Goal: Information Seeking & Learning: Learn about a topic

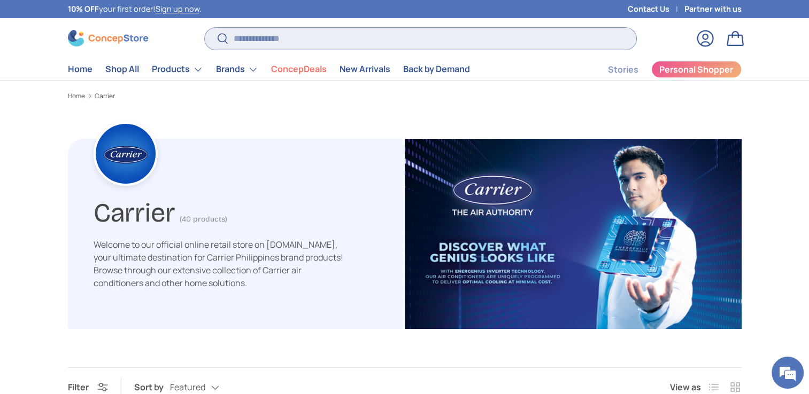
click at [295, 37] on input "Search" at bounding box center [420, 39] width 431 height 22
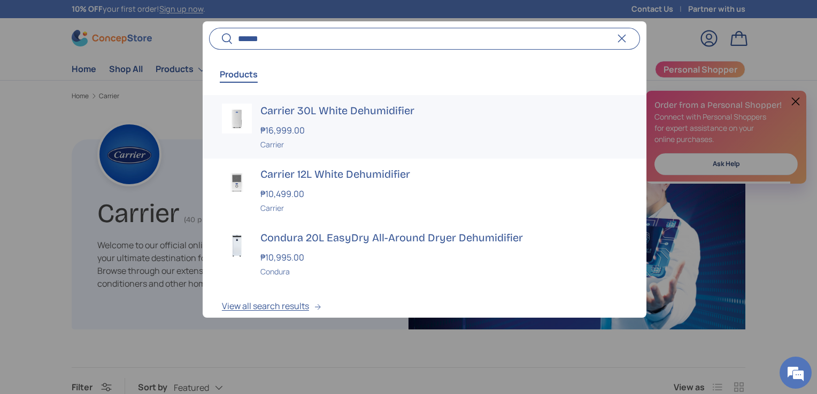
type input "******"
click at [343, 113] on h3 "Carrier 30L White Dehumidifier" at bounding box center [443, 111] width 367 height 15
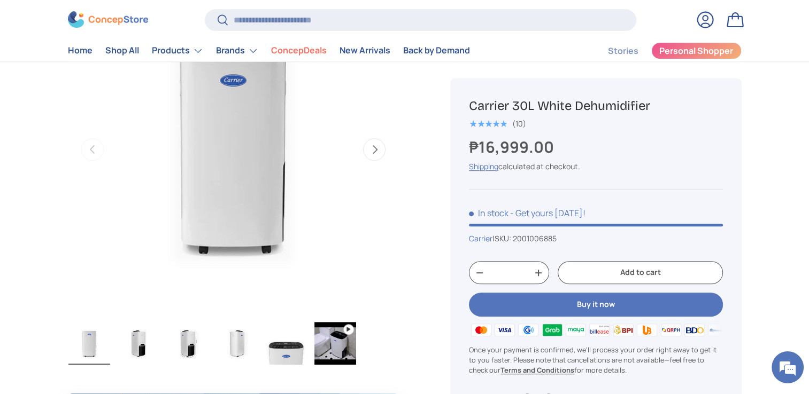
scroll to position [639, 0]
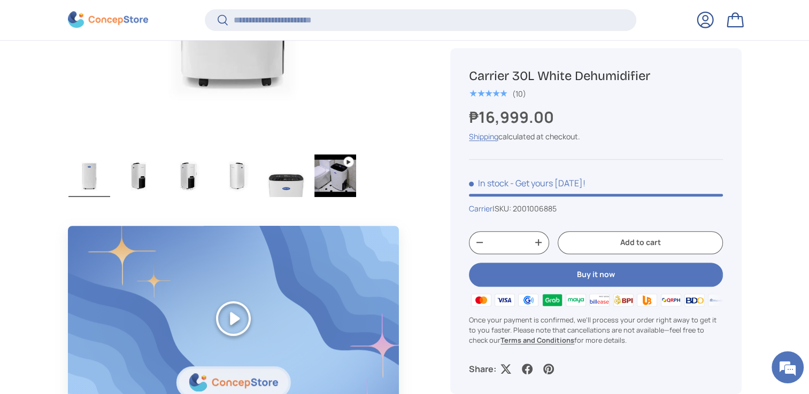
click at [345, 180] on img "Gallery Viewer" at bounding box center [335, 175] width 42 height 43
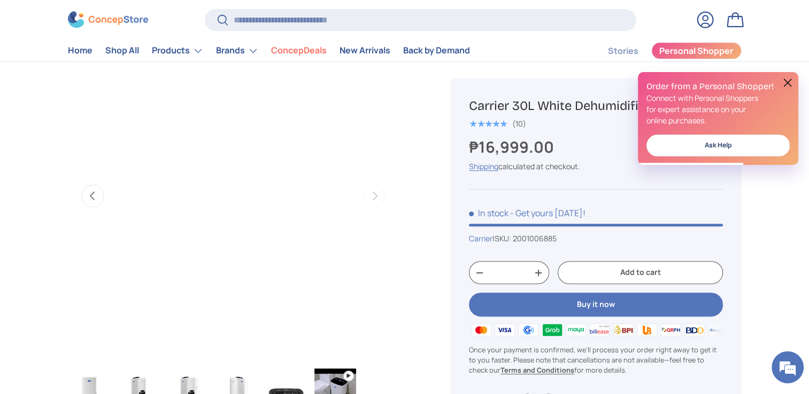
scroll to position [0, 0]
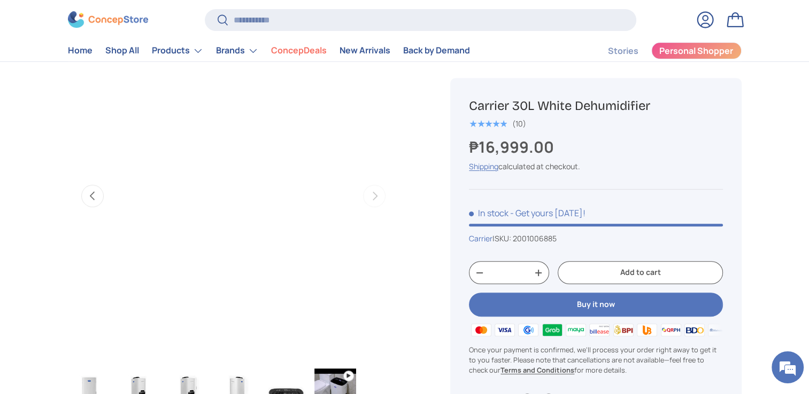
drag, startPoint x: 394, startPoint y: 147, endPoint x: 100, endPoint y: 198, distance: 297.7
click at [100, 198] on button "Previous" at bounding box center [92, 196] width 22 height 22
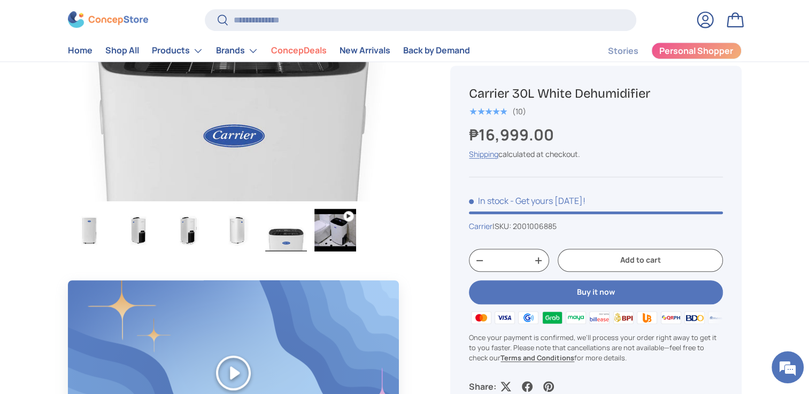
scroll to position [588, 0]
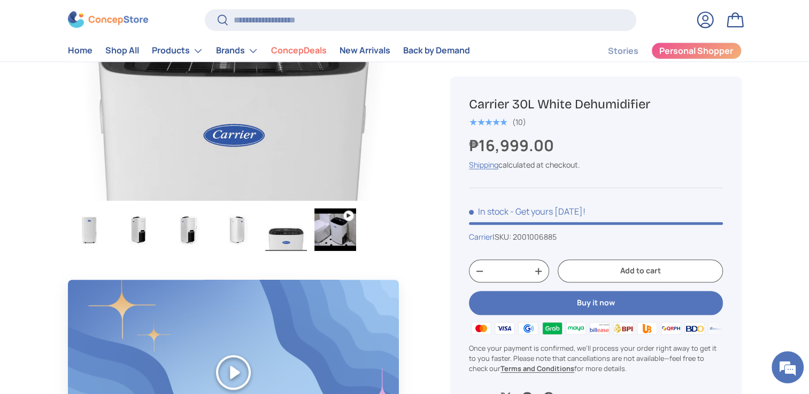
click at [331, 238] on img "Gallery Viewer" at bounding box center [335, 229] width 42 height 43
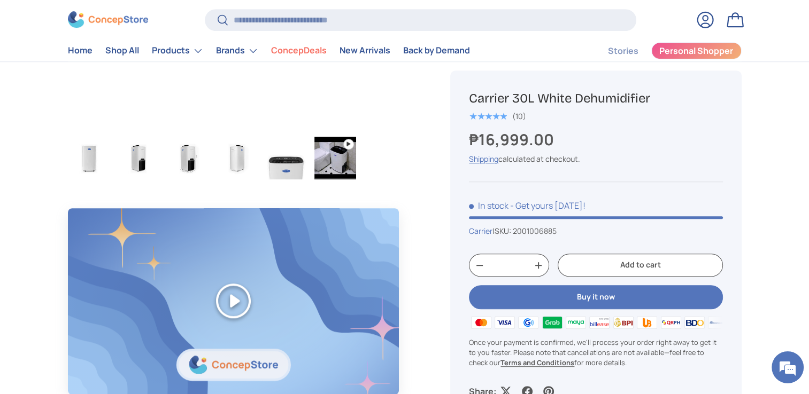
scroll to position [642, 0]
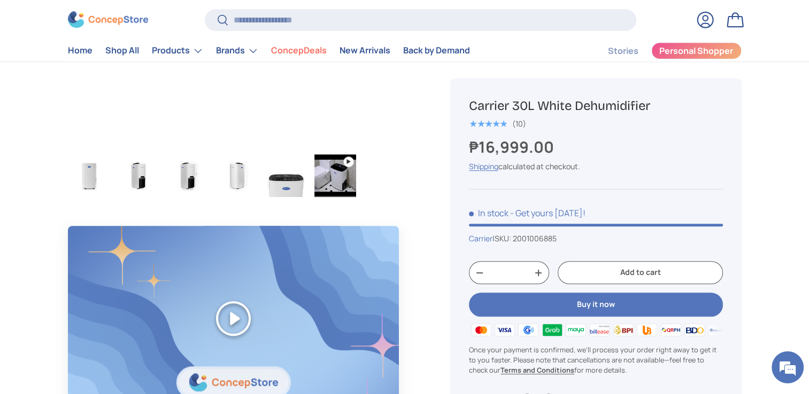
click at [89, 172] on img "Gallery Viewer" at bounding box center [89, 175] width 42 height 43
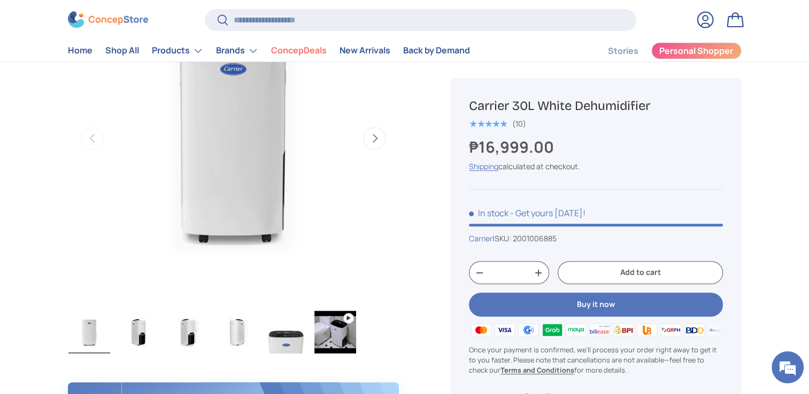
scroll to position [428, 0]
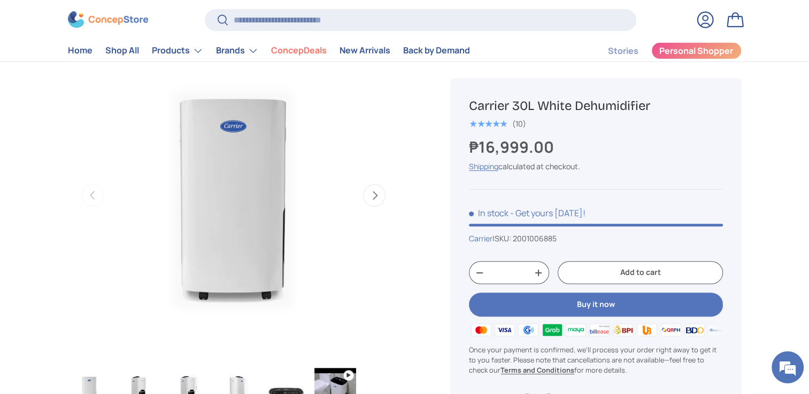
click at [378, 197] on button "Next" at bounding box center [374, 195] width 22 height 22
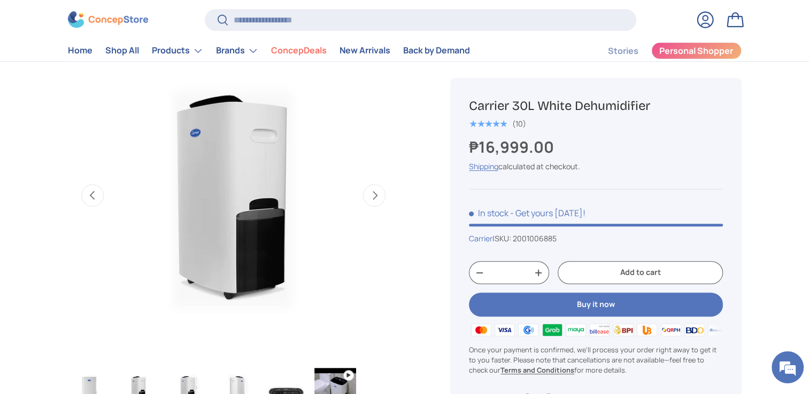
click at [378, 197] on button "Next" at bounding box center [374, 195] width 22 height 22
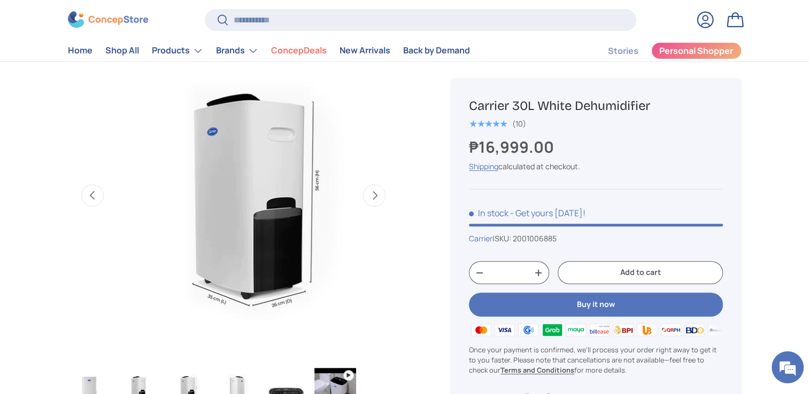
scroll to position [0, 673]
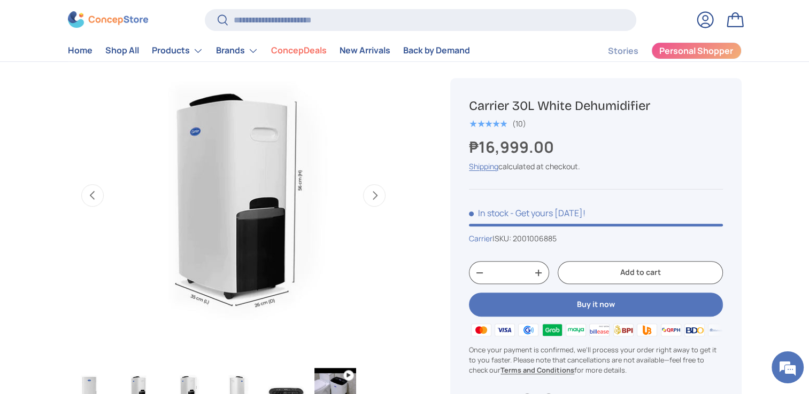
click at [376, 196] on button "Next" at bounding box center [374, 195] width 22 height 22
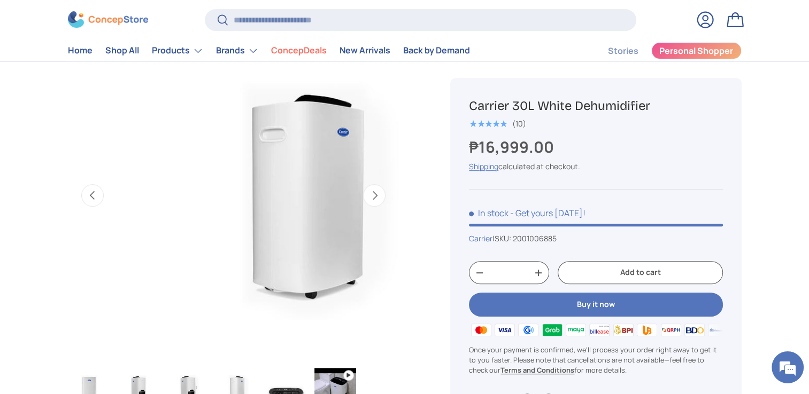
scroll to position [0, 1010]
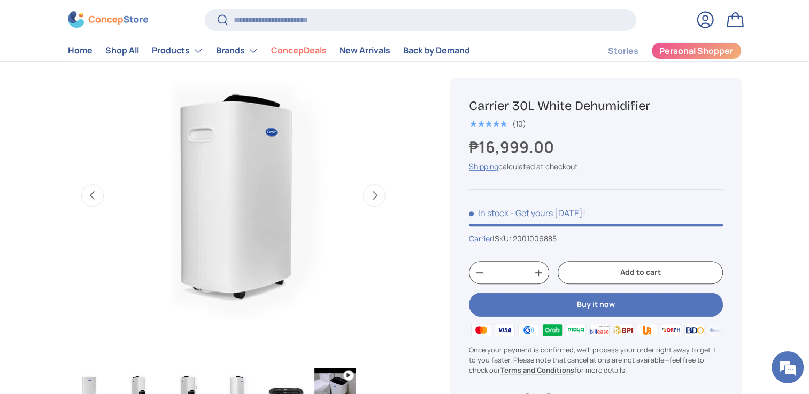
click at [376, 196] on button "Next" at bounding box center [374, 195] width 22 height 22
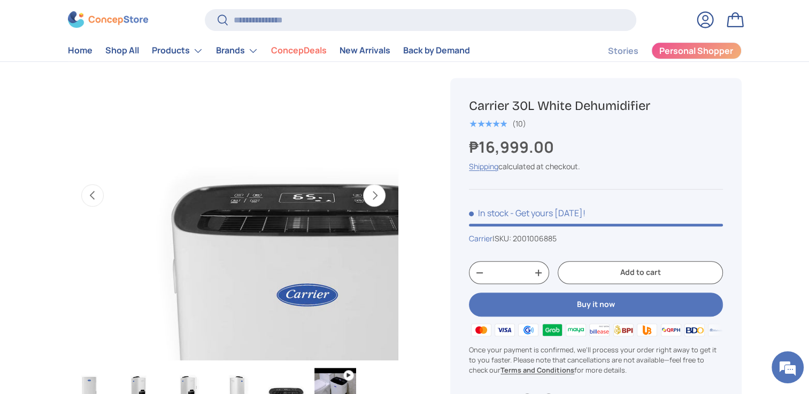
scroll to position [0, 1347]
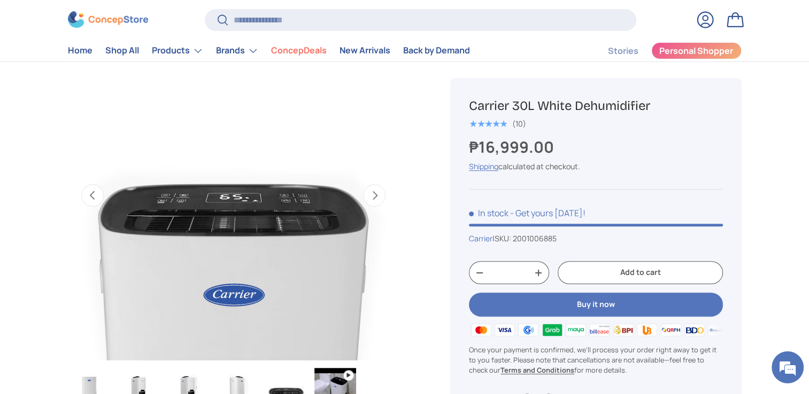
click at [368, 197] on button "Next" at bounding box center [374, 195] width 22 height 22
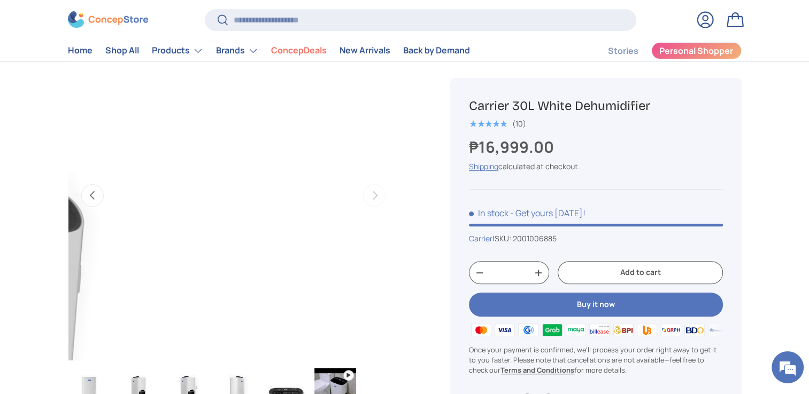
scroll to position [0, 1684]
click at [98, 184] on button "Previous" at bounding box center [92, 195] width 22 height 22
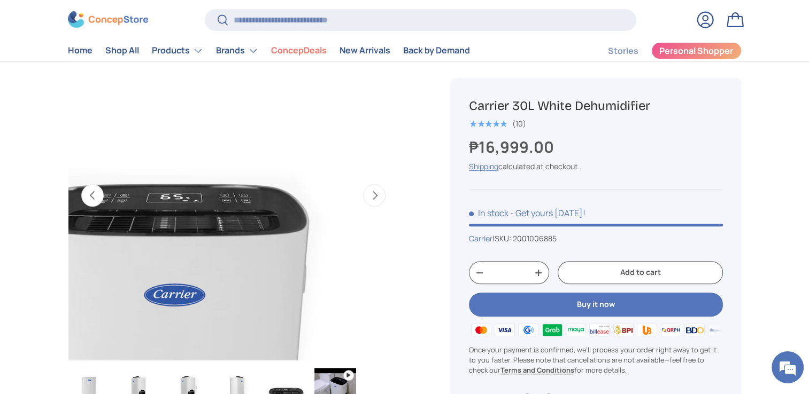
scroll to position [0, 1347]
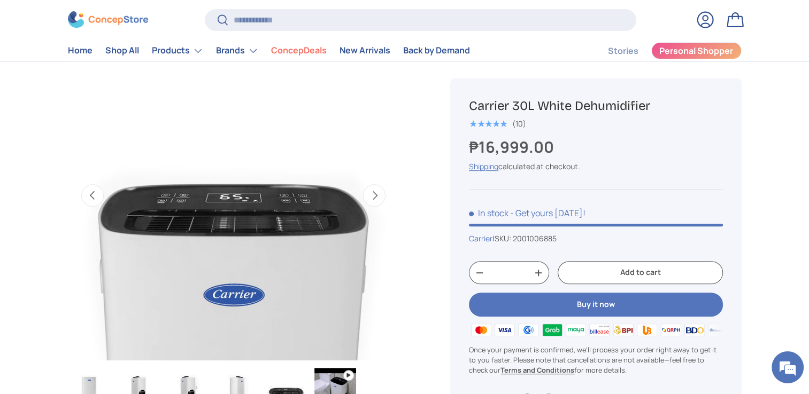
click at [94, 192] on button "Previous" at bounding box center [92, 195] width 22 height 22
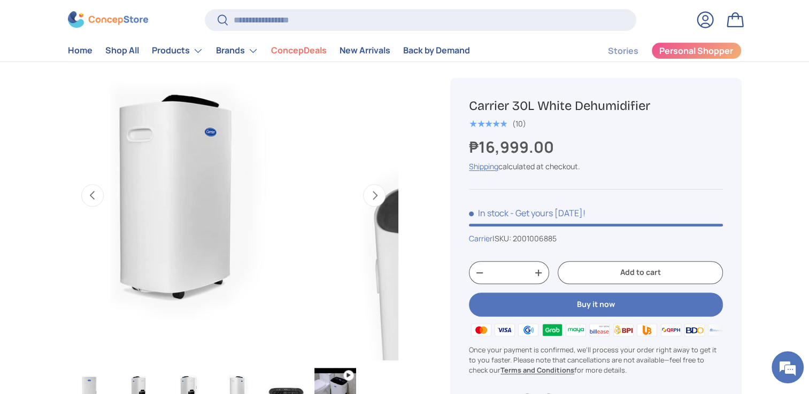
scroll to position [0, 1010]
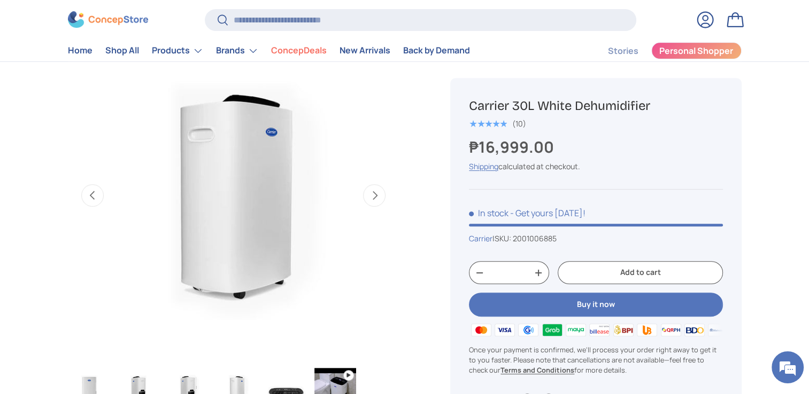
click at [86, 193] on button "Previous" at bounding box center [92, 195] width 22 height 22
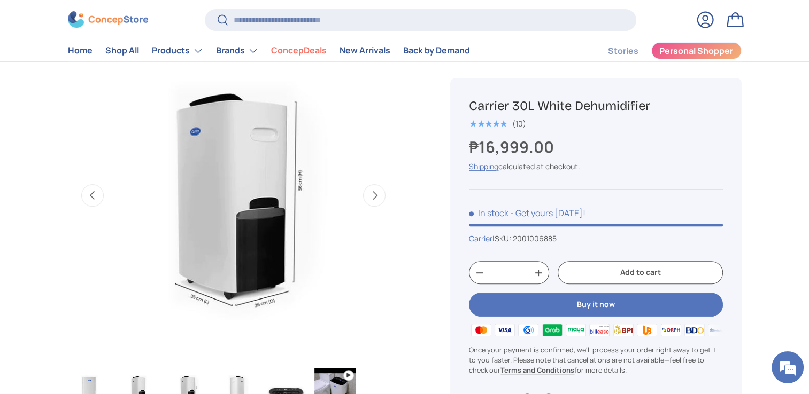
click at [86, 193] on button "Previous" at bounding box center [92, 195] width 22 height 22
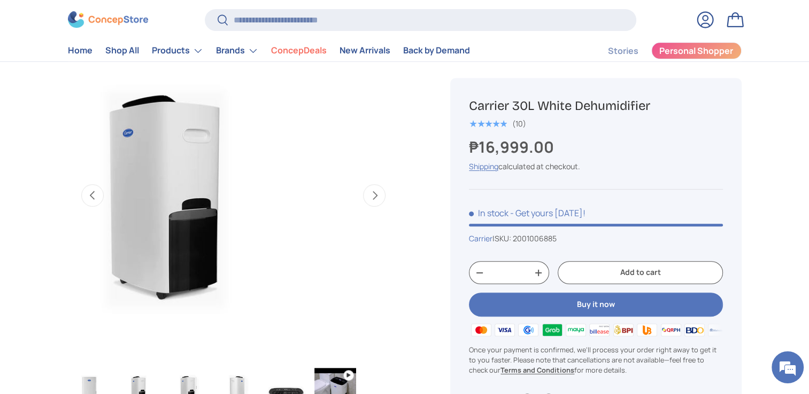
scroll to position [0, 337]
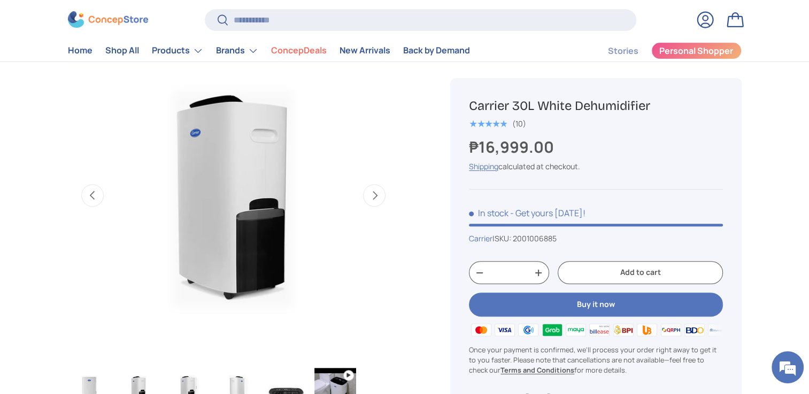
click at [86, 193] on button "Previous" at bounding box center [92, 195] width 22 height 22
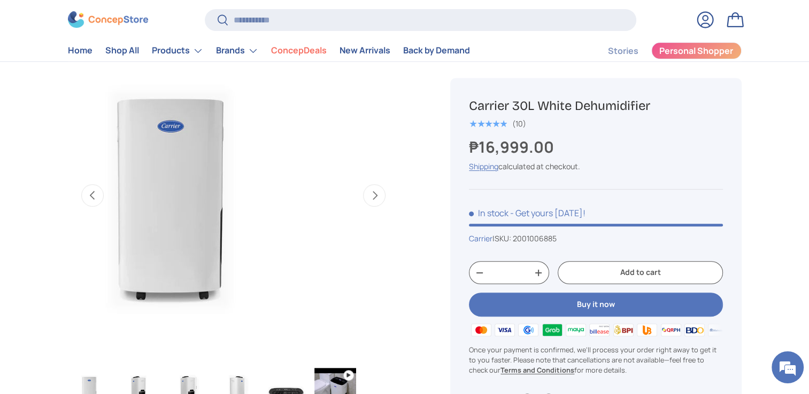
scroll to position [0, 0]
